Goal: Task Accomplishment & Management: Use online tool/utility

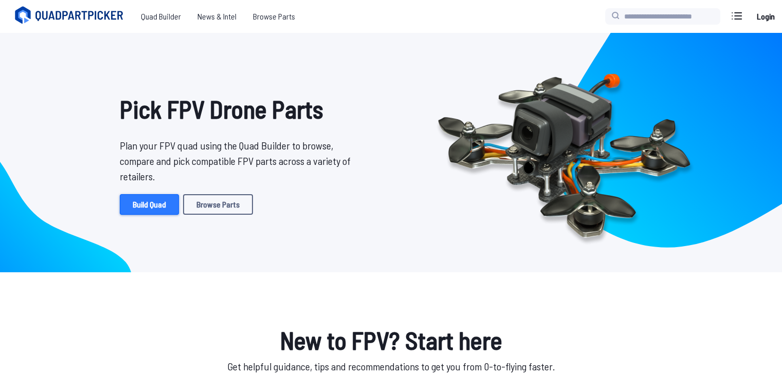
click at [141, 210] on link "Build Quad" at bounding box center [149, 204] width 59 height 21
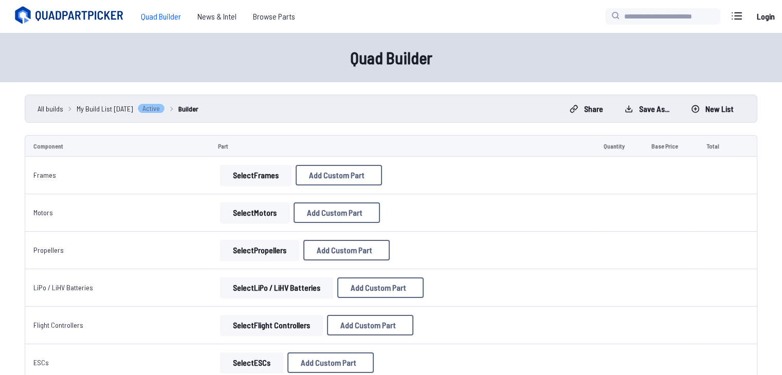
click at [265, 181] on button "Select Frames" at bounding box center [255, 175] width 71 height 21
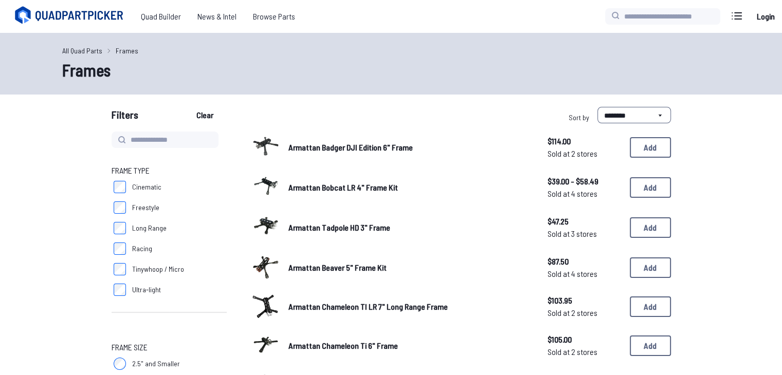
click at [252, 183] on div at bounding box center [266, 186] width 29 height 29
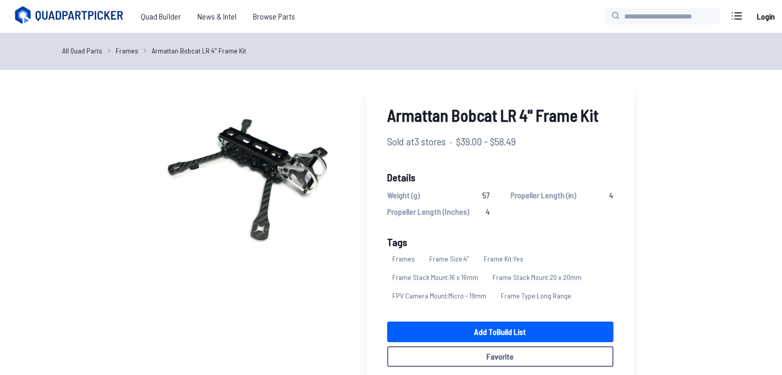
click at [129, 138] on div "Armattan Bobcat LR 4" Frame Kit Sold at 3 stores · $39.00 - $58.49 Details Weig…" at bounding box center [391, 352] width 584 height 541
click at [124, 49] on link "Frames" at bounding box center [127, 50] width 23 height 11
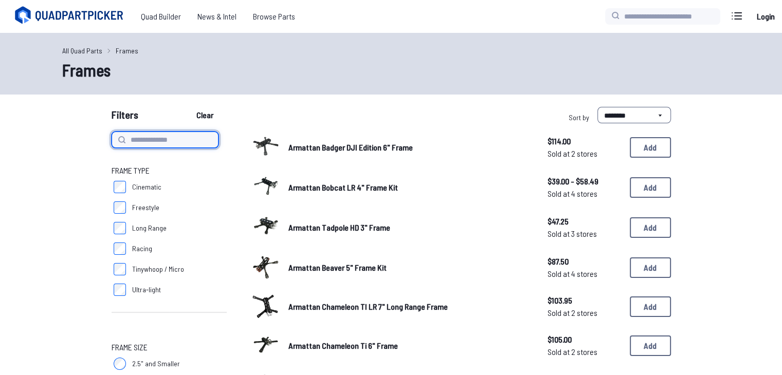
click at [147, 143] on input at bounding box center [165, 140] width 107 height 16
type input "*"
type input "****"
click at [188, 107] on button "Clear" at bounding box center [205, 115] width 34 height 16
type input "****"
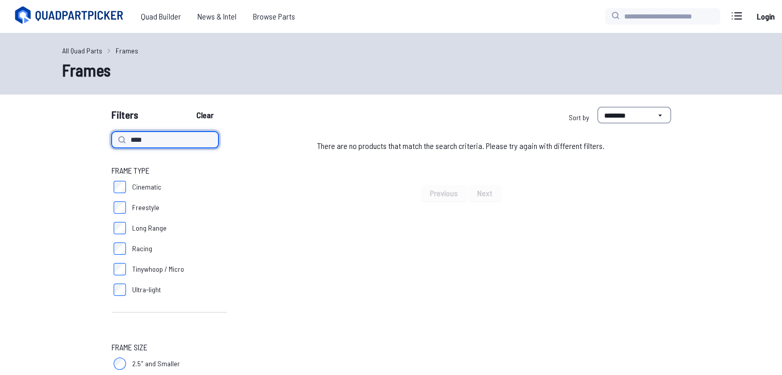
drag, startPoint x: 160, startPoint y: 140, endPoint x: 86, endPoint y: 146, distance: 73.8
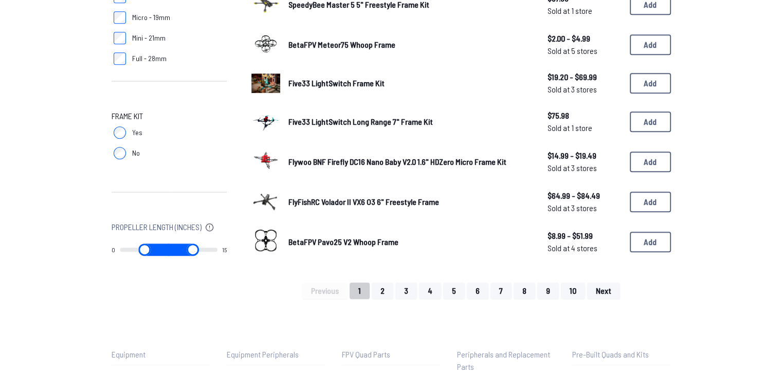
scroll to position [677, 0]
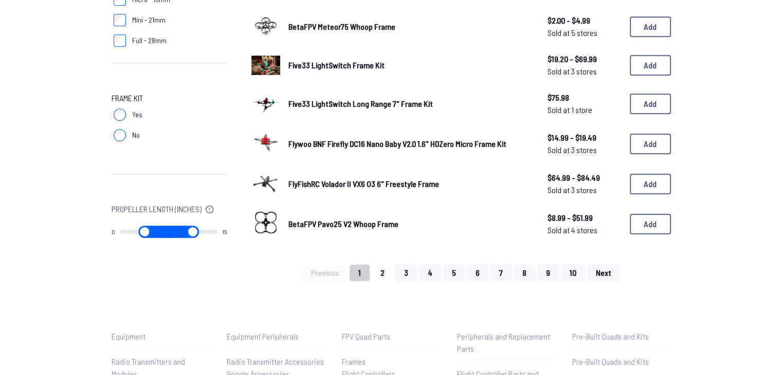
click at [387, 269] on button "2" at bounding box center [383, 273] width 22 height 16
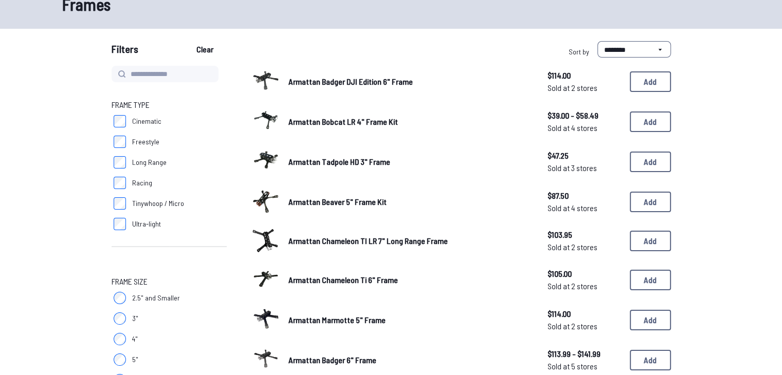
scroll to position [0, 0]
